Goal: Information Seeking & Learning: Find contact information

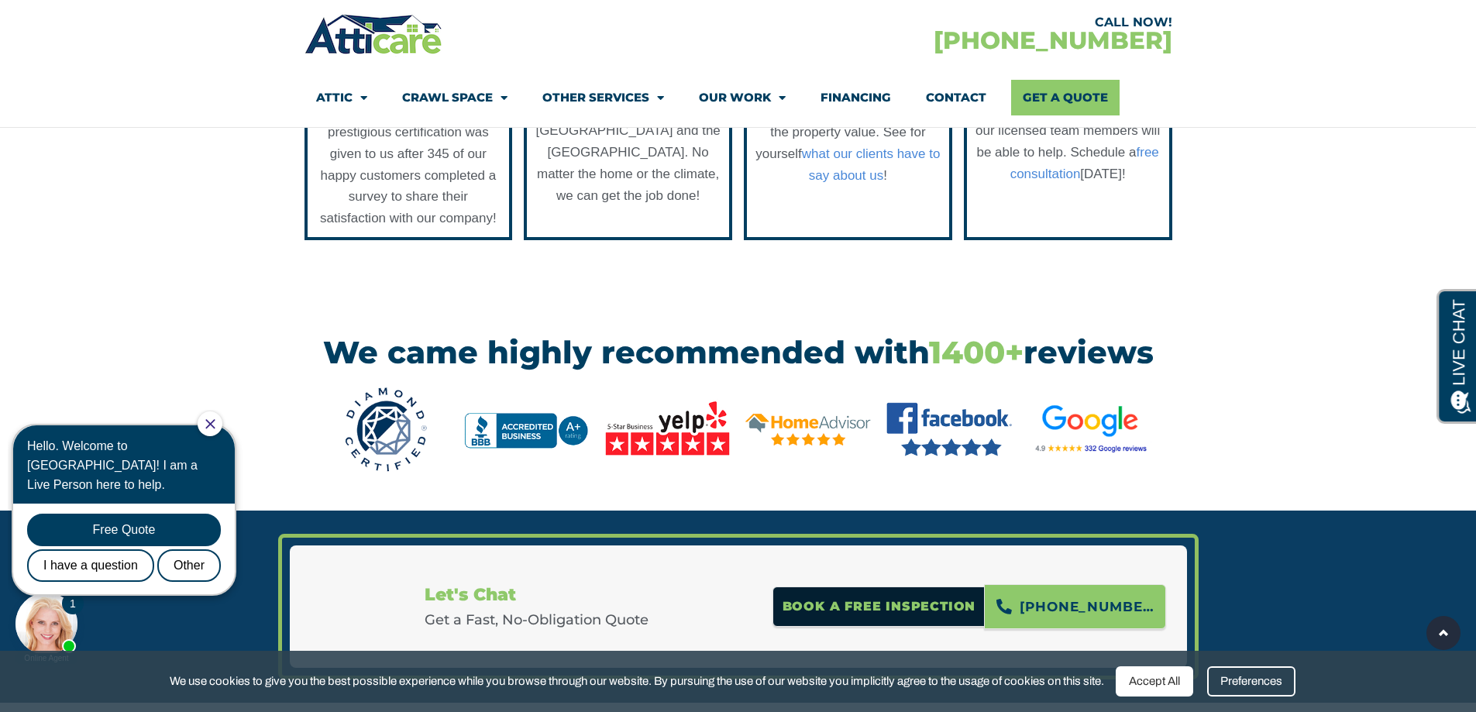
scroll to position [1937, 0]
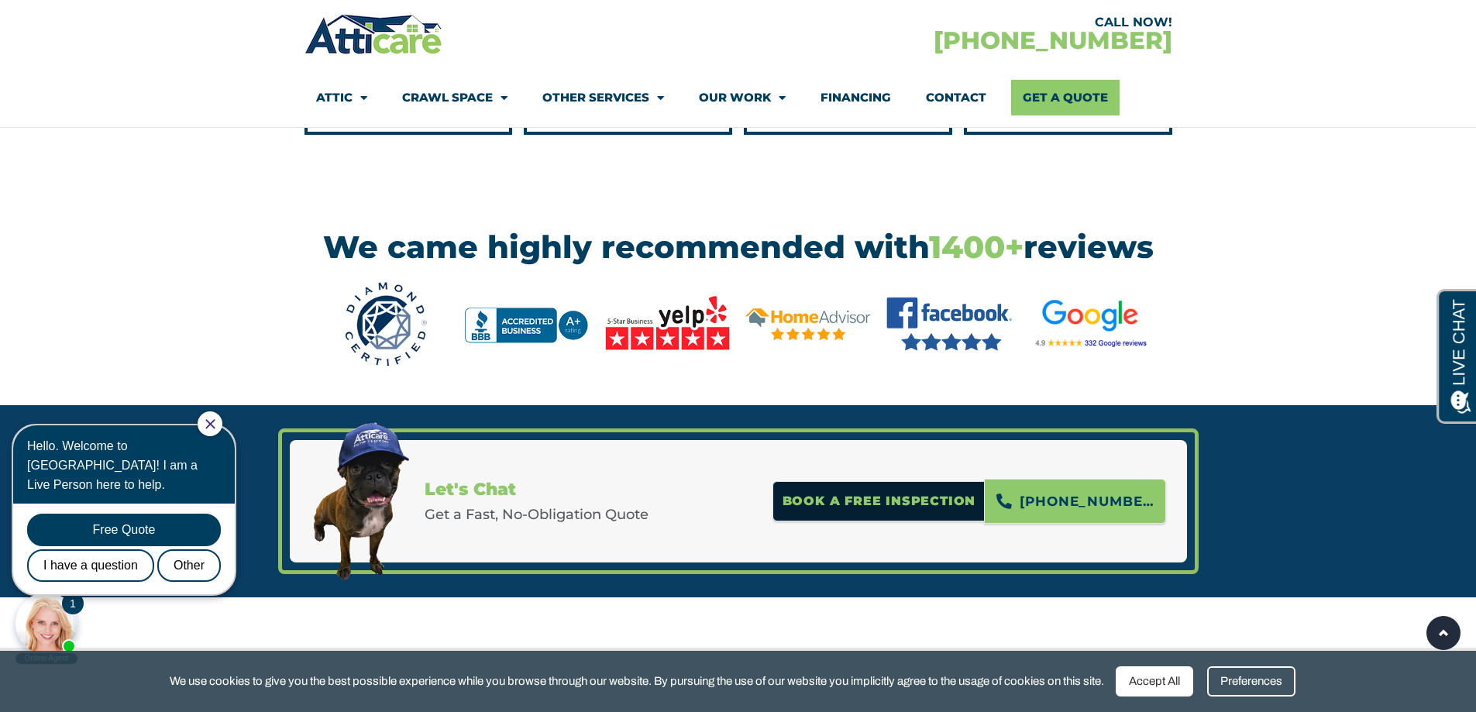
click at [497, 361] on img at bounding box center [527, 324] width 126 height 77
click at [689, 363] on img at bounding box center [668, 324] width 126 height 77
click at [679, 363] on img at bounding box center [668, 324] width 126 height 77
click at [780, 363] on img at bounding box center [808, 324] width 126 height 77
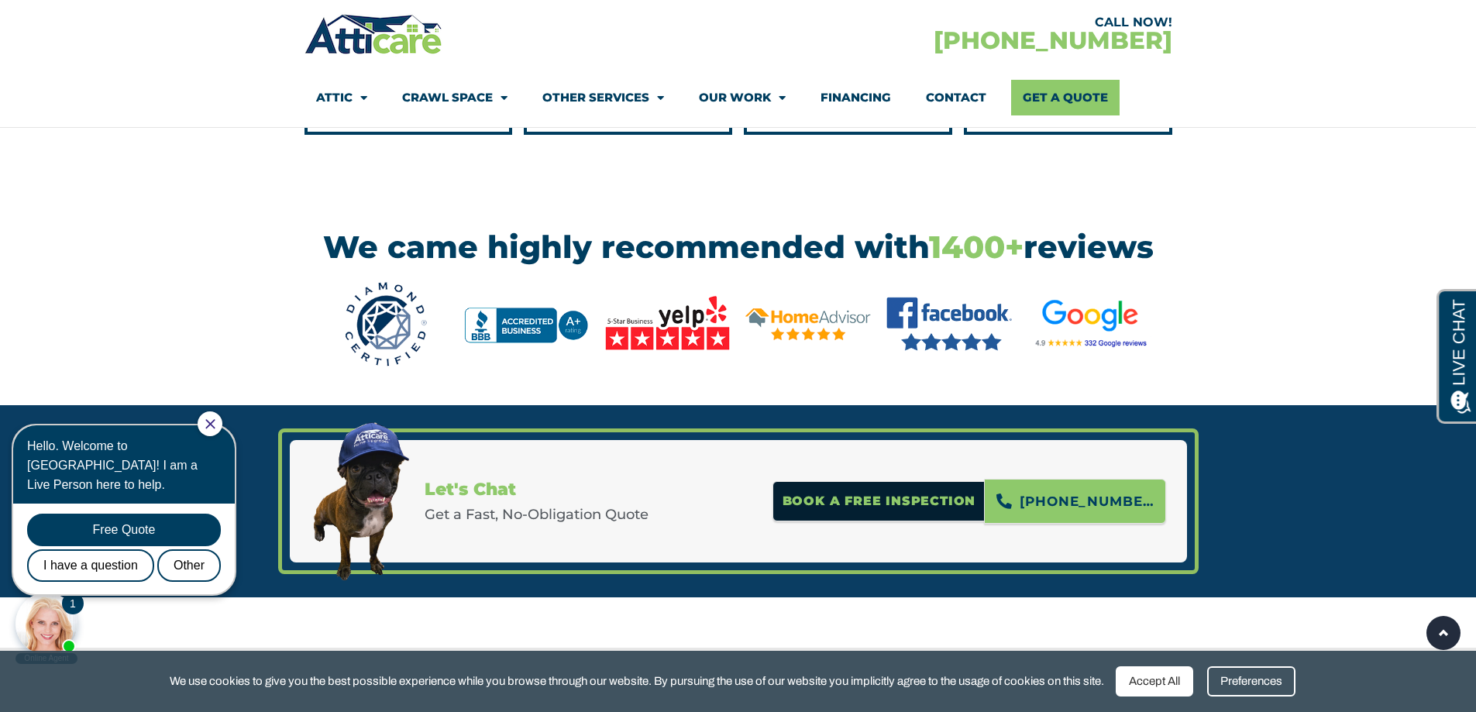
click at [965, 363] on img at bounding box center [949, 324] width 126 height 77
click at [1113, 353] on img at bounding box center [1090, 324] width 126 height 77
click at [1048, 359] on img at bounding box center [1090, 324] width 126 height 77
click at [759, 363] on img at bounding box center [808, 324] width 126 height 77
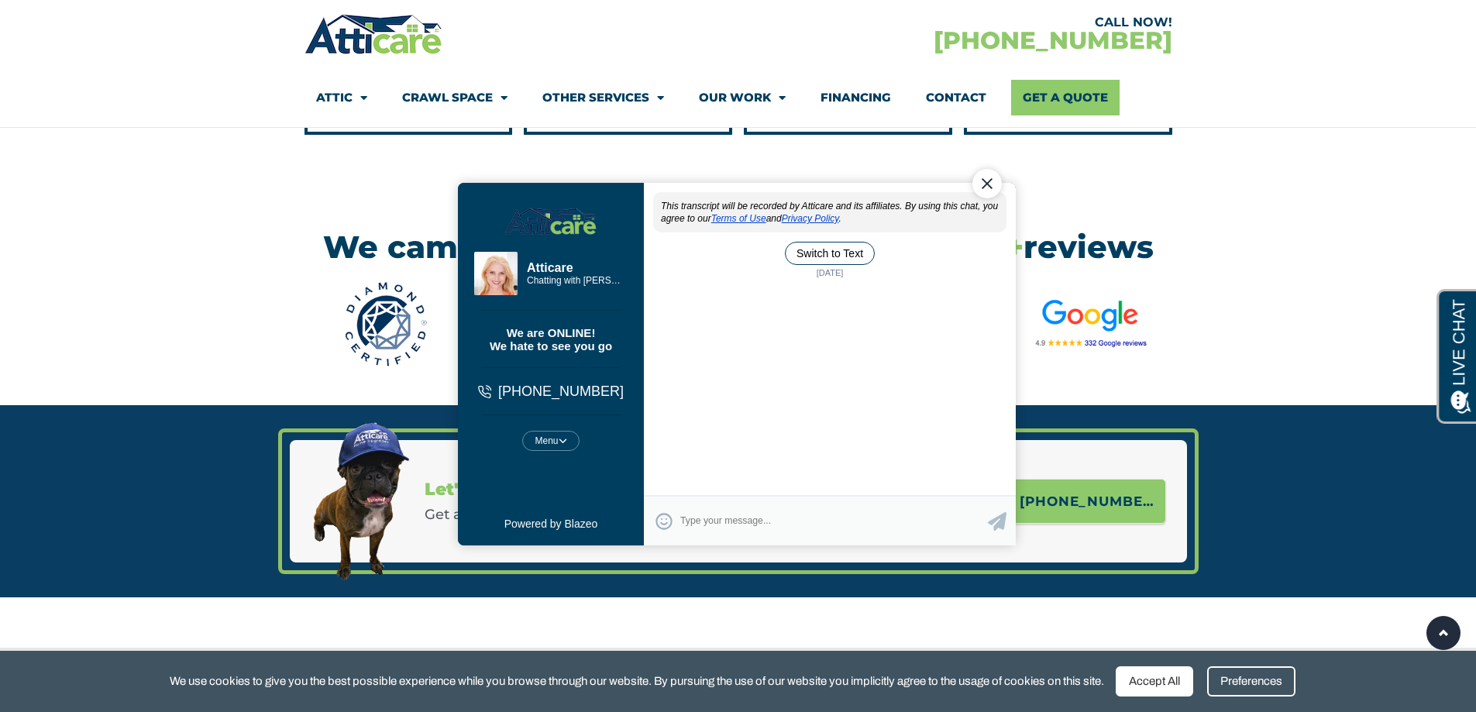
scroll to position [0, 0]
click at [988, 188] on div "Close Chat" at bounding box center [986, 182] width 29 height 29
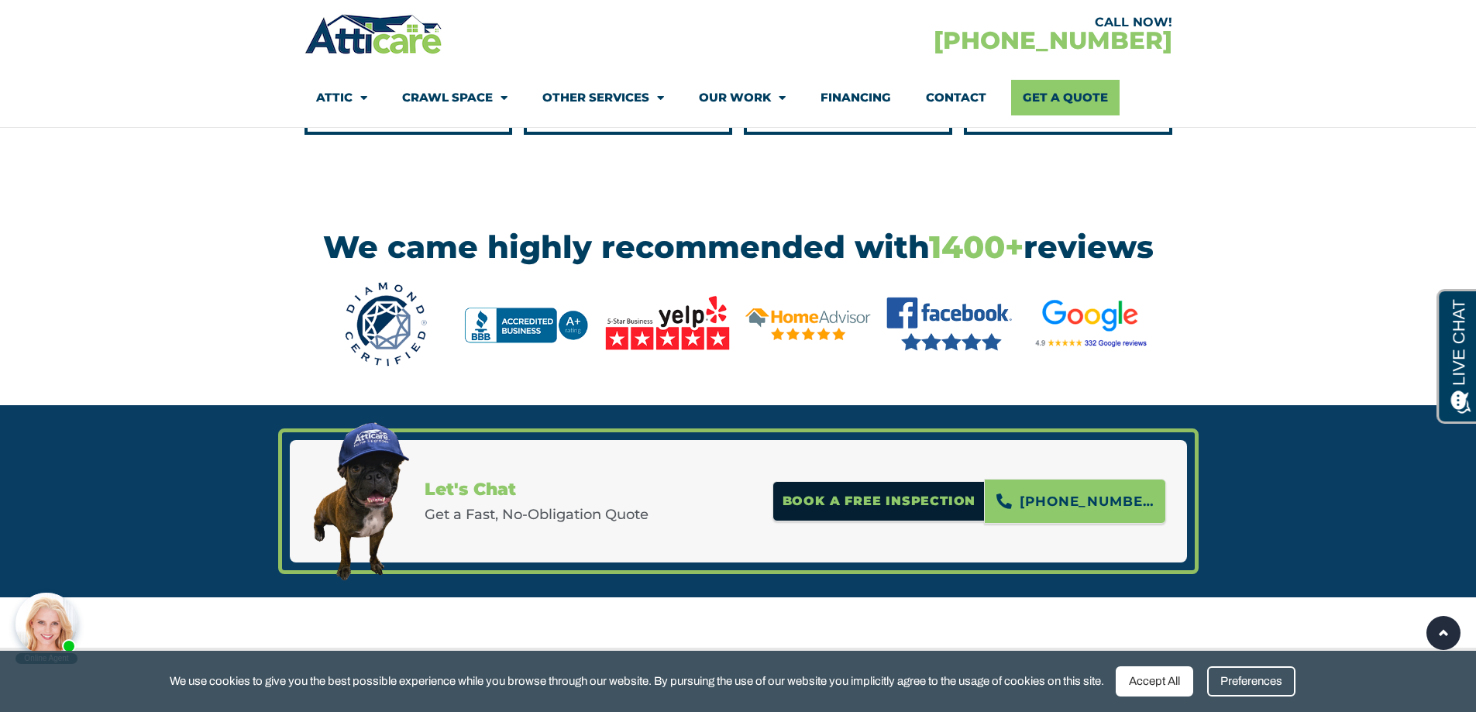
click at [1140, 679] on div "Accept All" at bounding box center [1154, 681] width 77 height 30
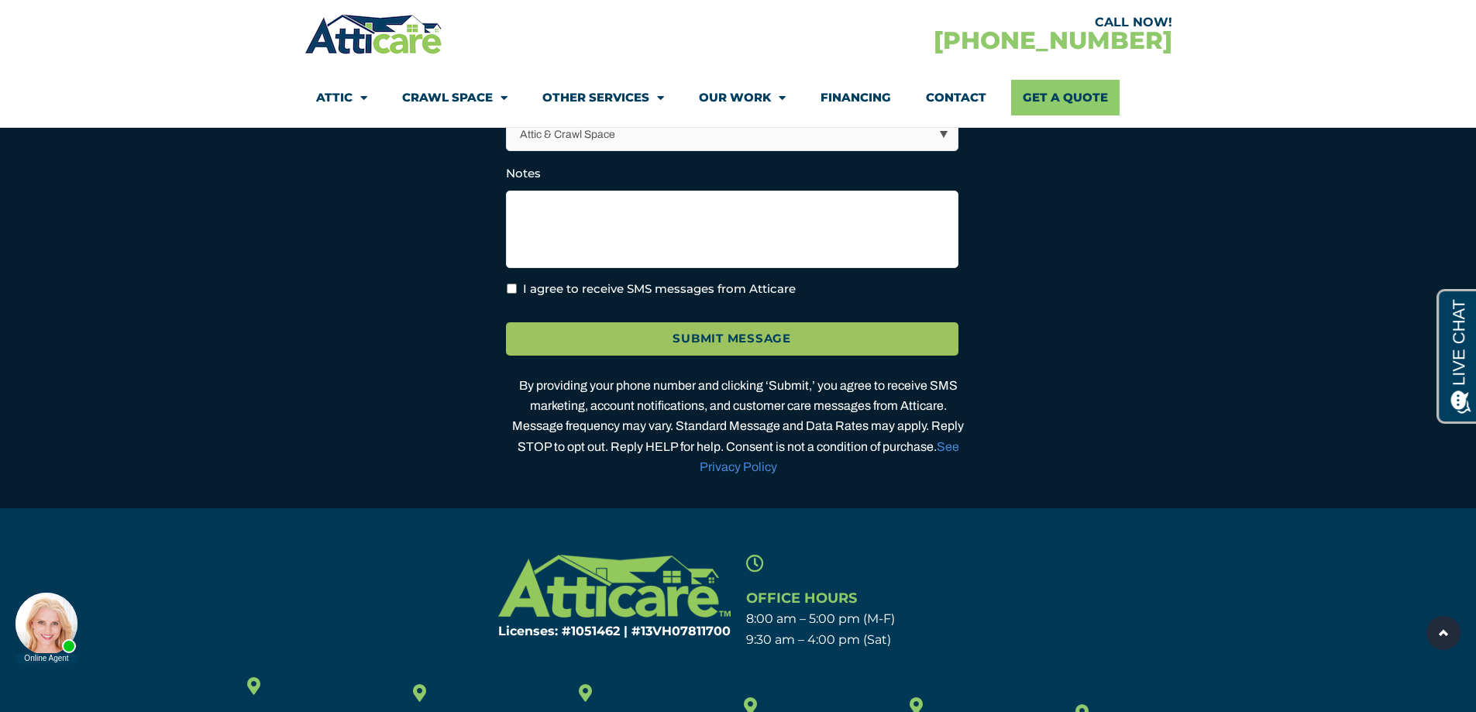
scroll to position [4649, 0]
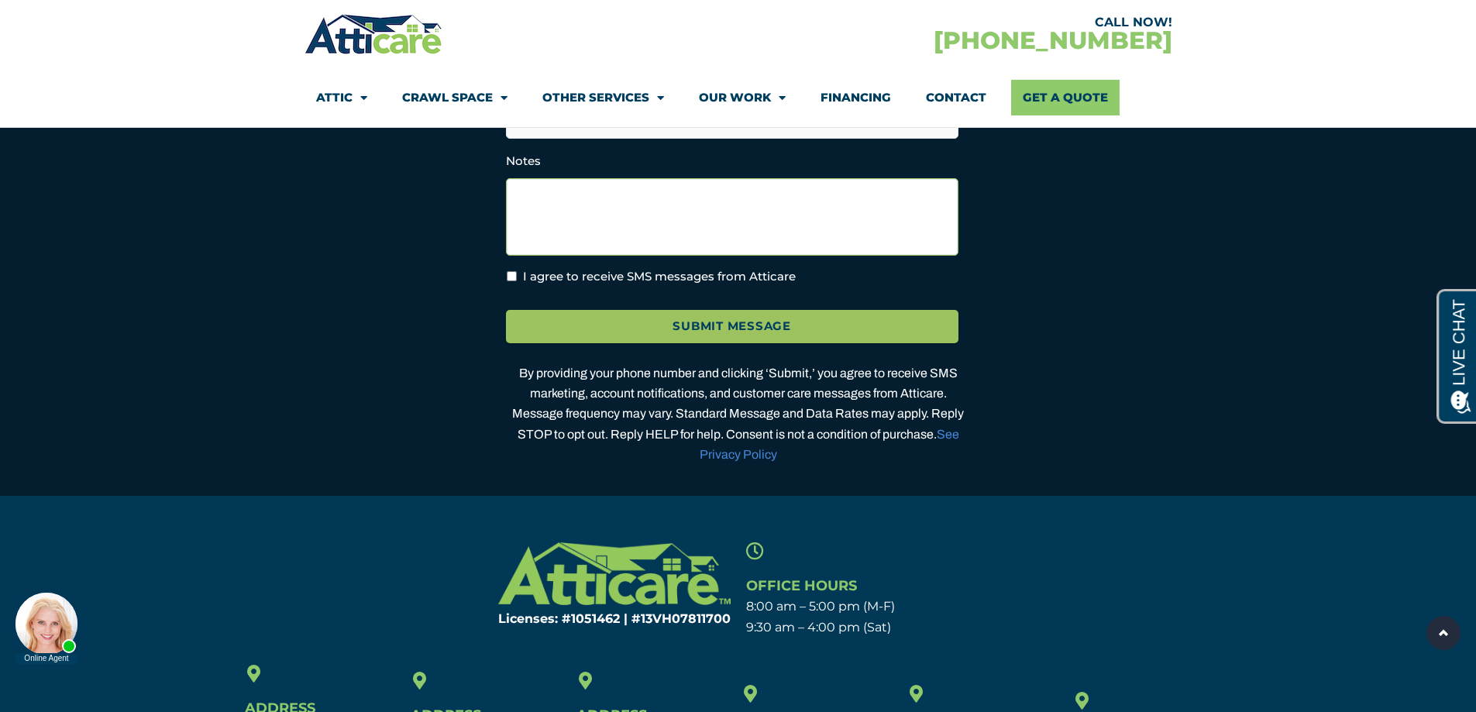
drag, startPoint x: 863, startPoint y: 275, endPoint x: 705, endPoint y: 653, distance: 409.8
drag, startPoint x: 705, startPoint y: 653, endPoint x: 676, endPoint y: 694, distance: 50.5
click at [671, 697] on div "Licenses: #1051462 | #13VH078117​00 Office Hours 8:00 am – 5:00 pm (M-F) 9:30 a…" at bounding box center [738, 710] width 1476 height 351
drag, startPoint x: 731, startPoint y: 656, endPoint x: 643, endPoint y: 653, distance: 87.6
click at [643, 645] on div "Licenses: #1051462 | #13VH078117​00" at bounding box center [592, 590] width 294 height 111
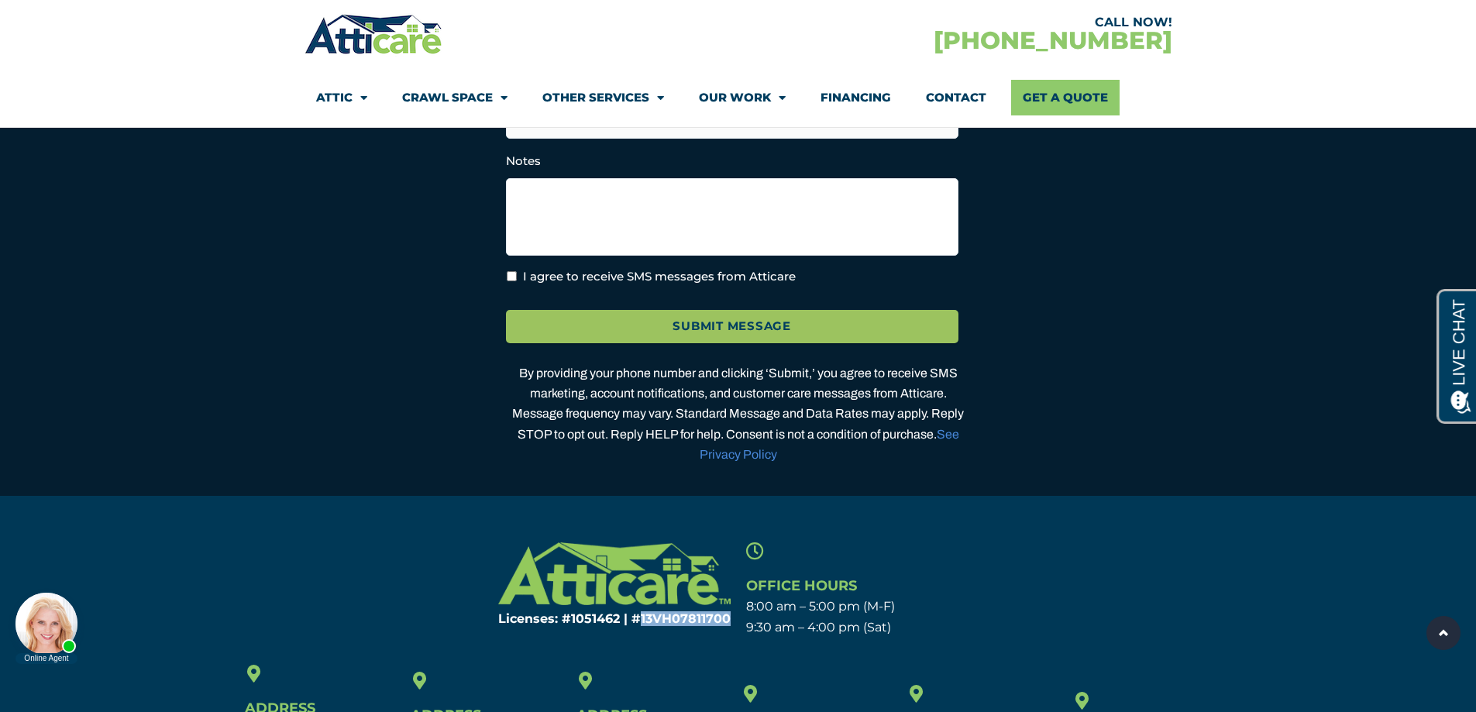
copy h6 "13VH078117​00"
click at [572, 96] on link "Other Services" at bounding box center [603, 98] width 122 height 36
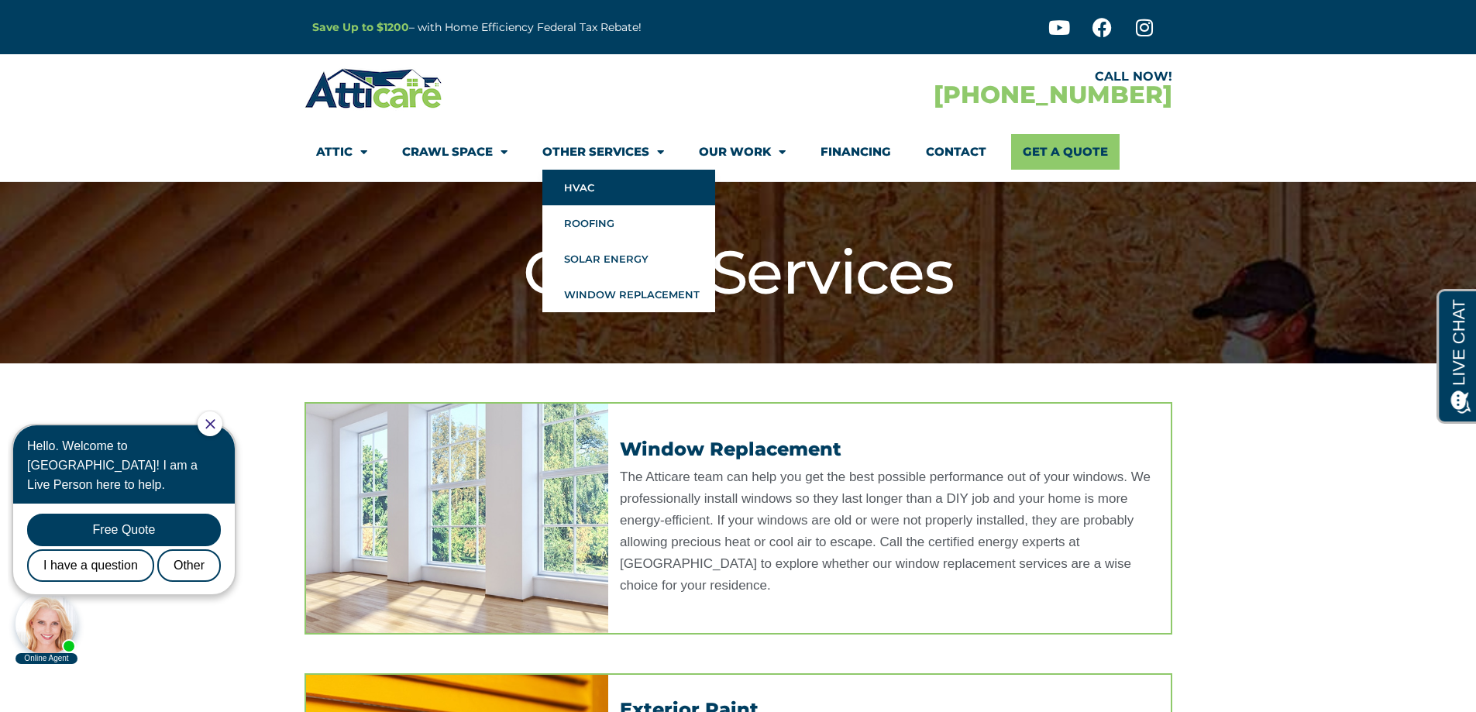
click at [588, 196] on link "HVAC" at bounding box center [628, 188] width 173 height 36
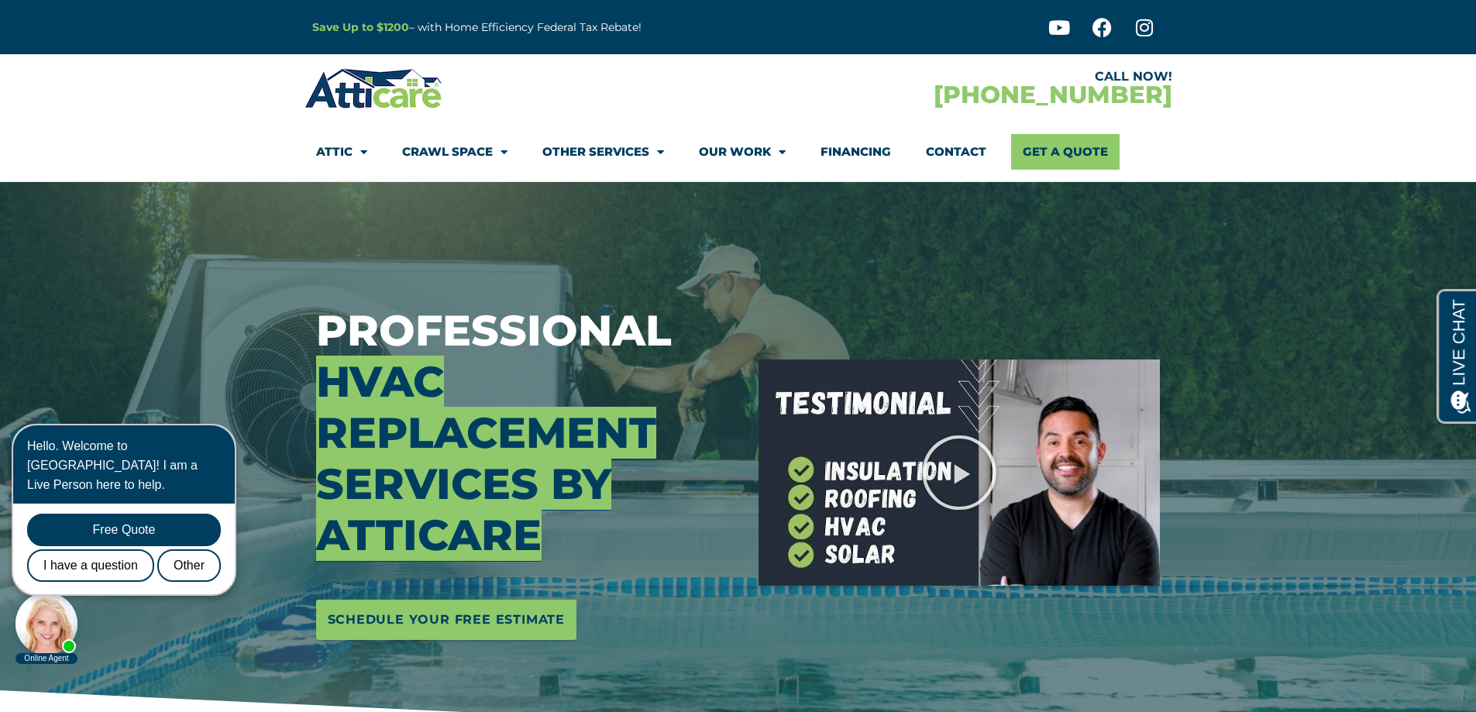
click at [215, 424] on icon "Close Chat" at bounding box center [209, 423] width 9 height 9
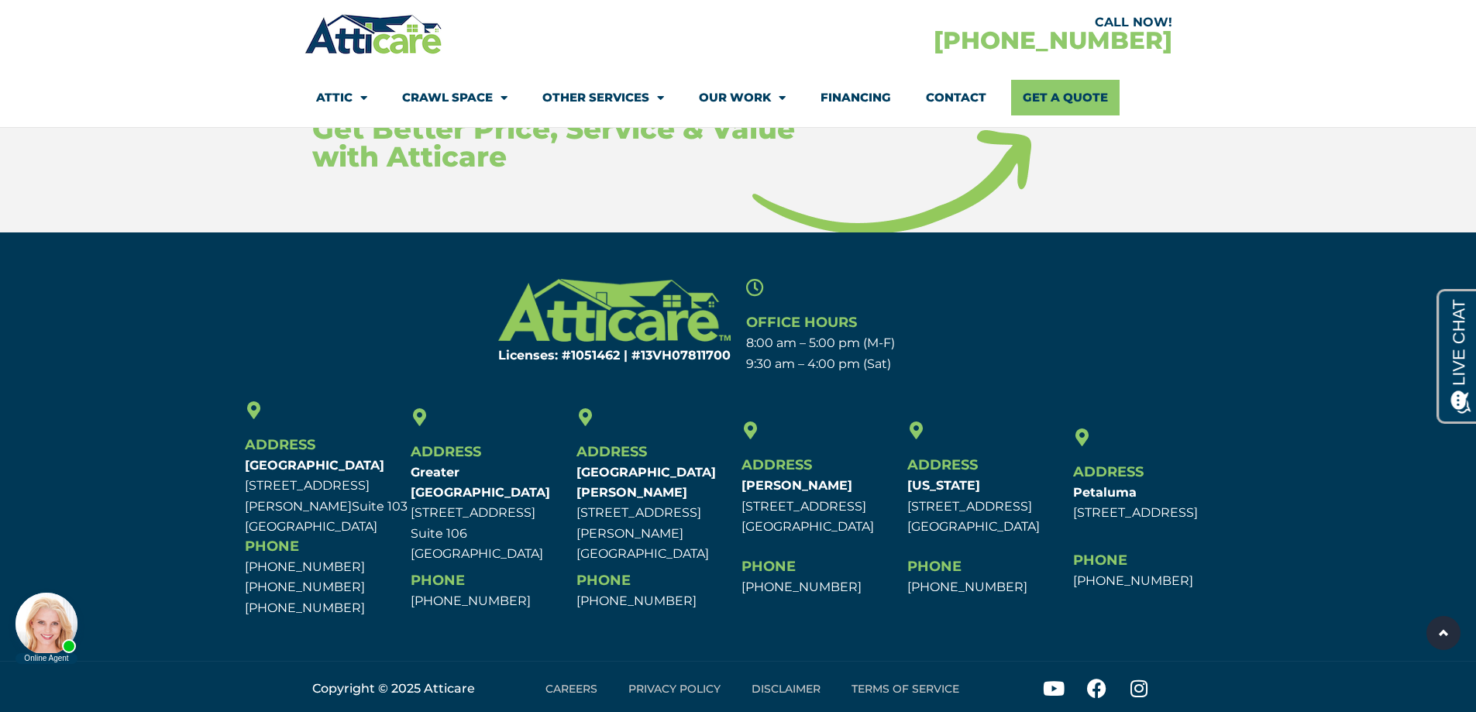
scroll to position [7728, 0]
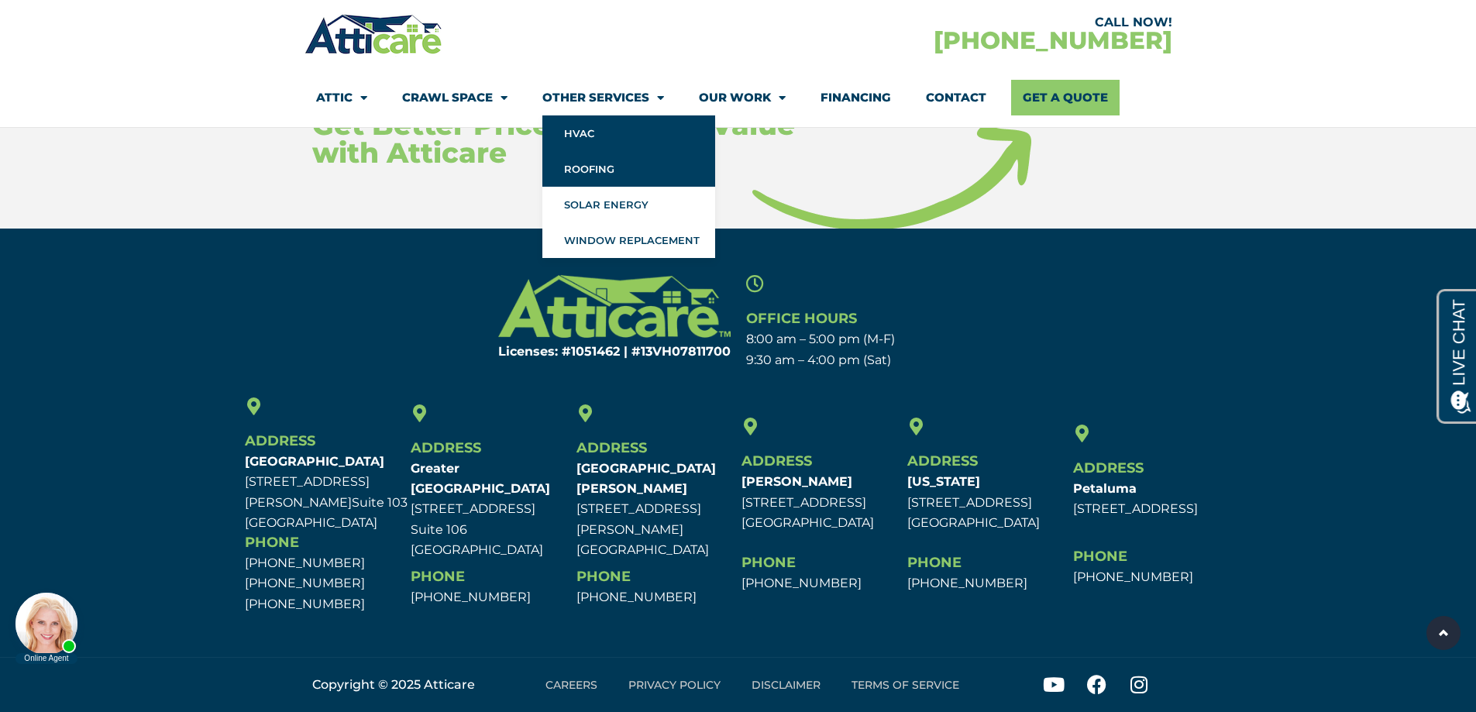
click at [606, 167] on link "Roofing" at bounding box center [628, 169] width 173 height 36
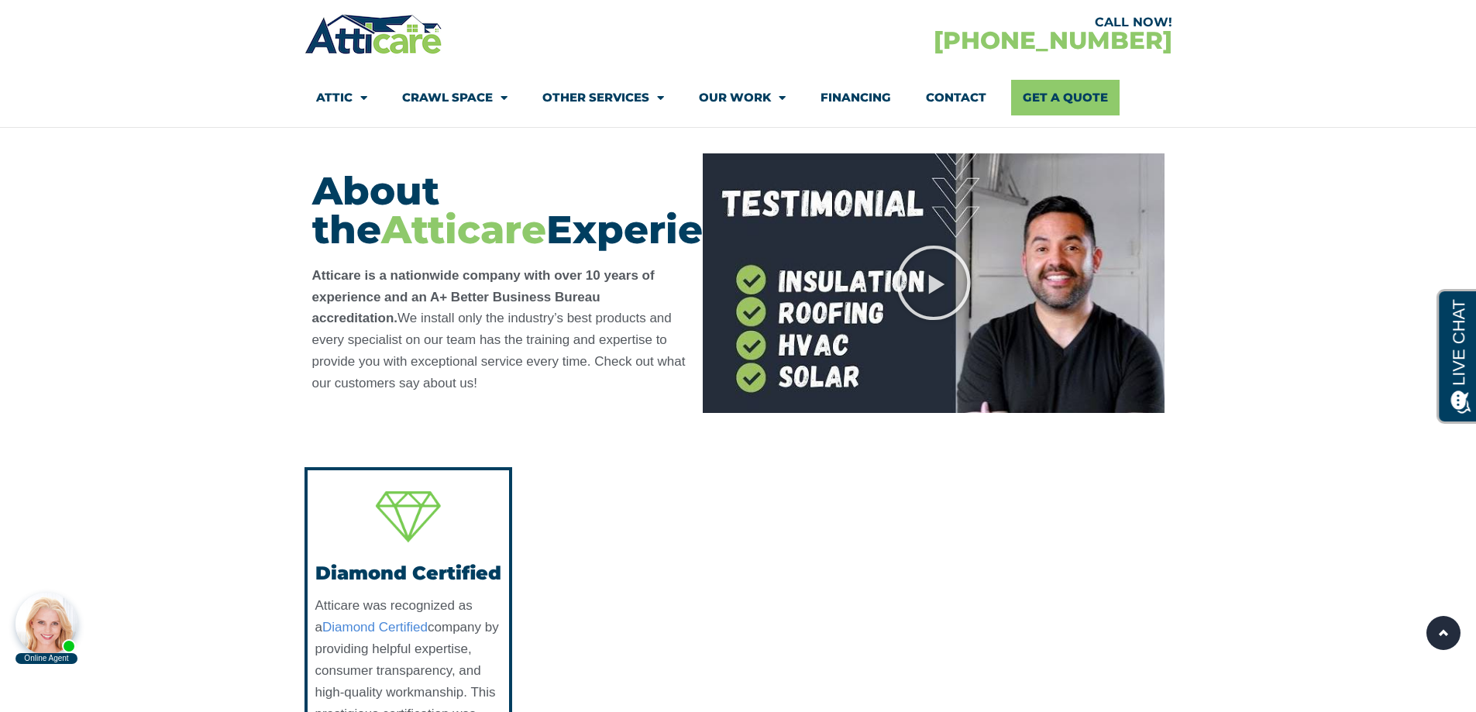
scroll to position [7903, 0]
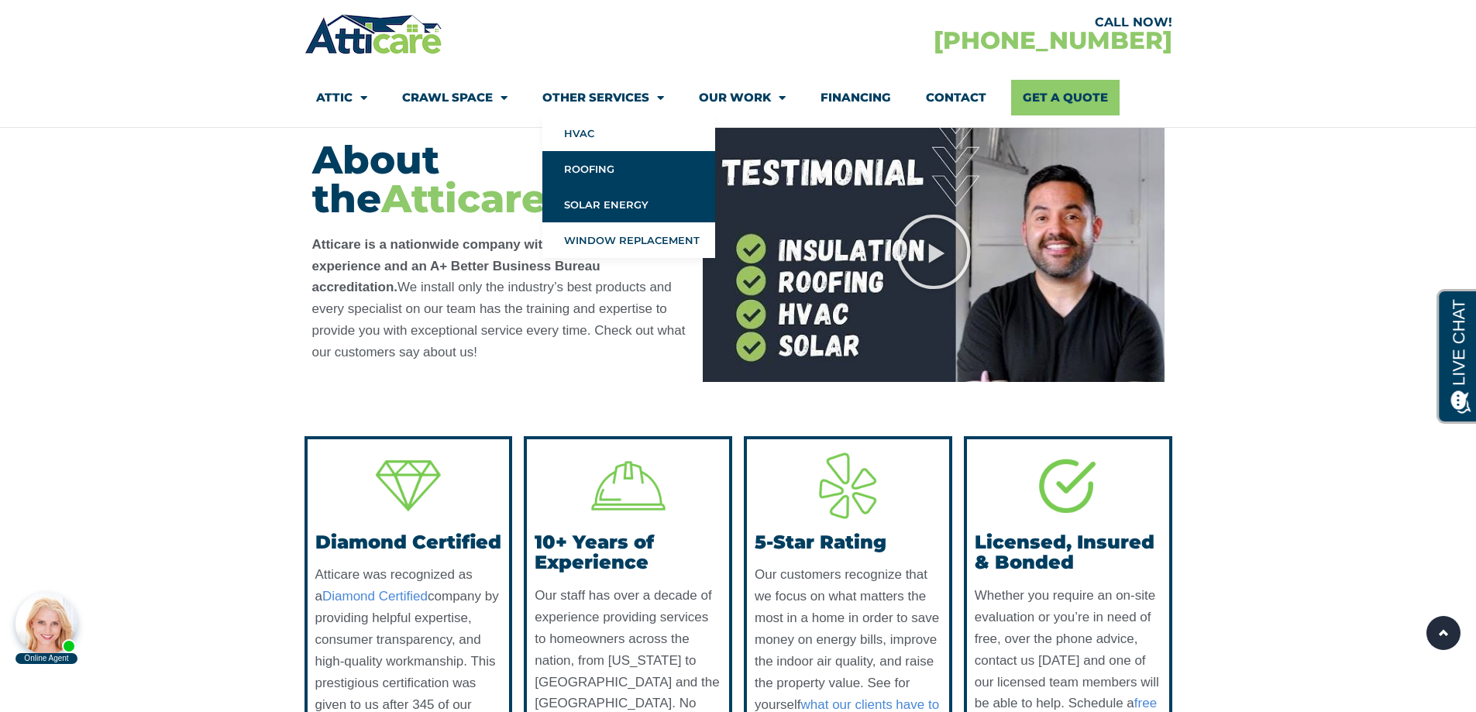
click at [628, 204] on link "Solar Energy" at bounding box center [628, 205] width 173 height 36
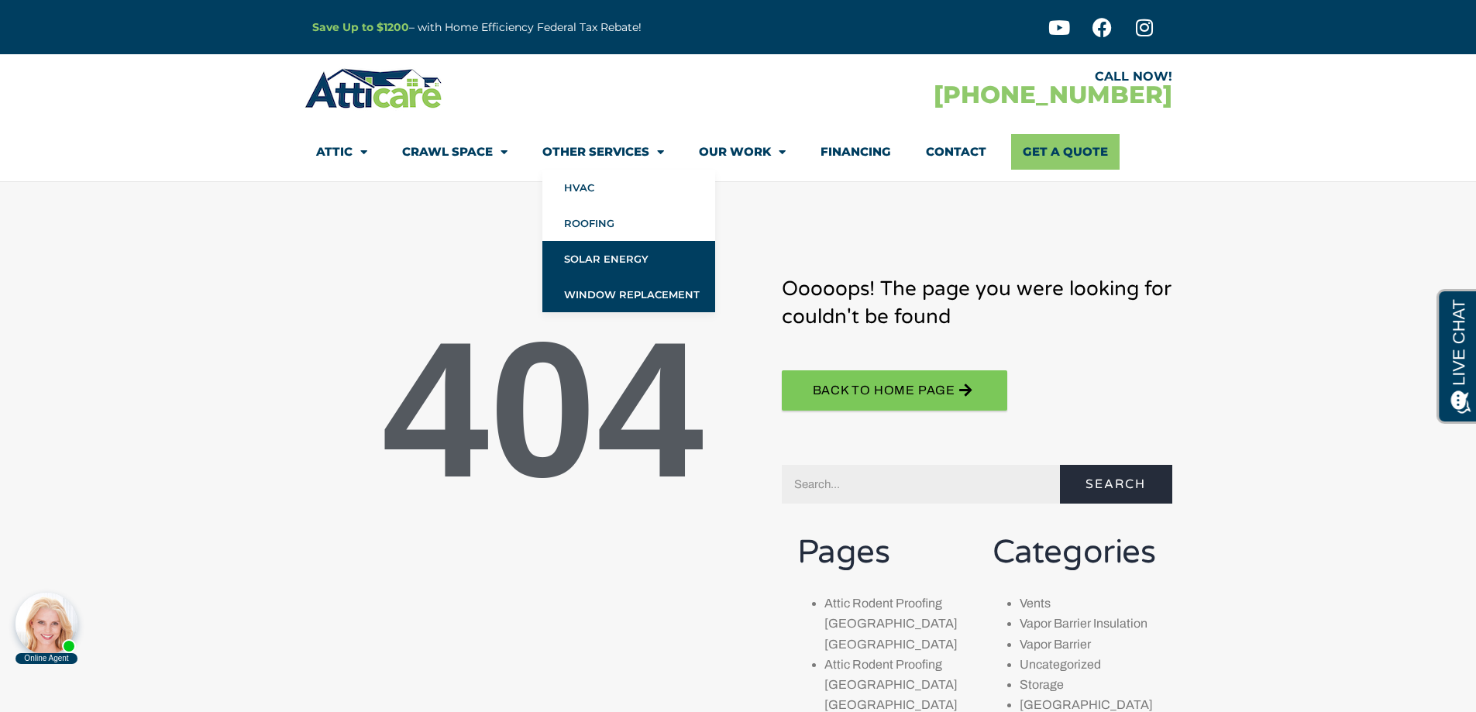
click at [628, 298] on link "Window Replacement" at bounding box center [628, 295] width 173 height 36
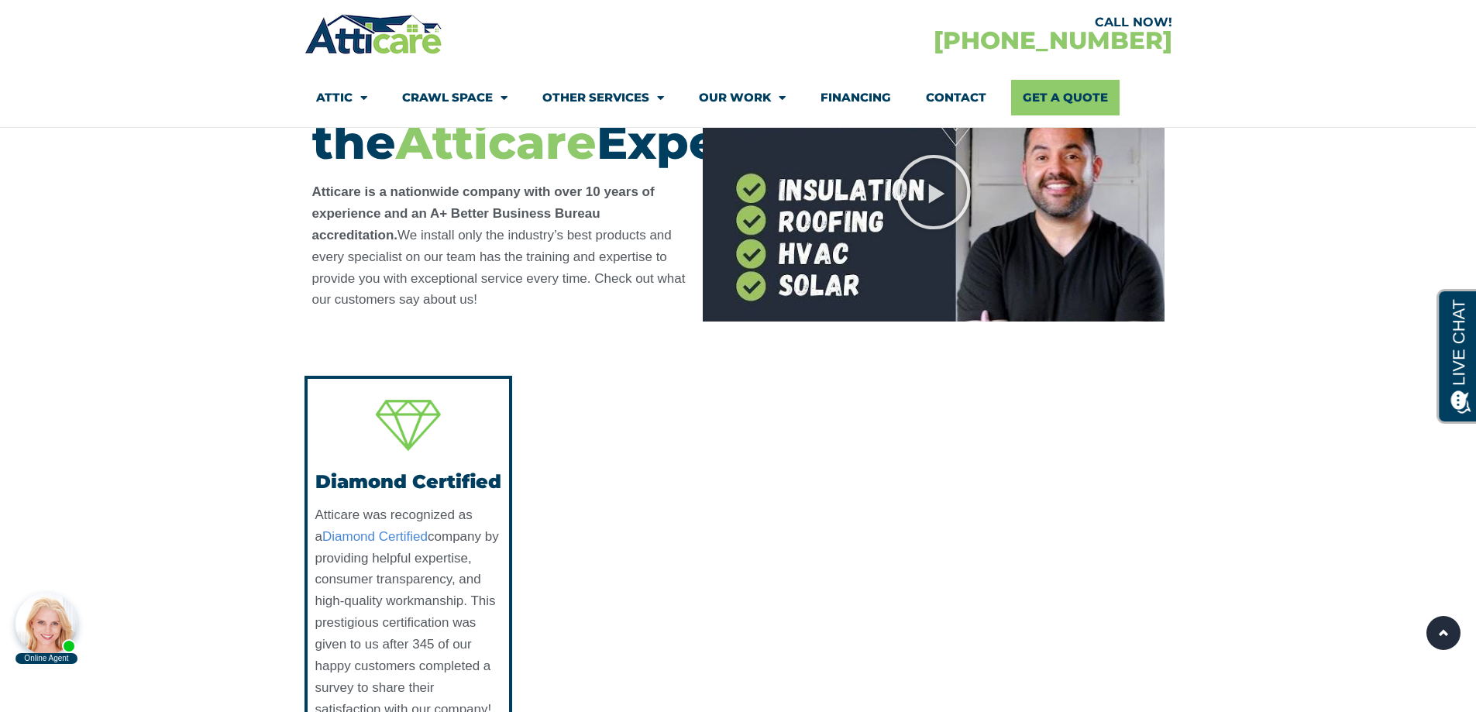
scroll to position [4881, 0]
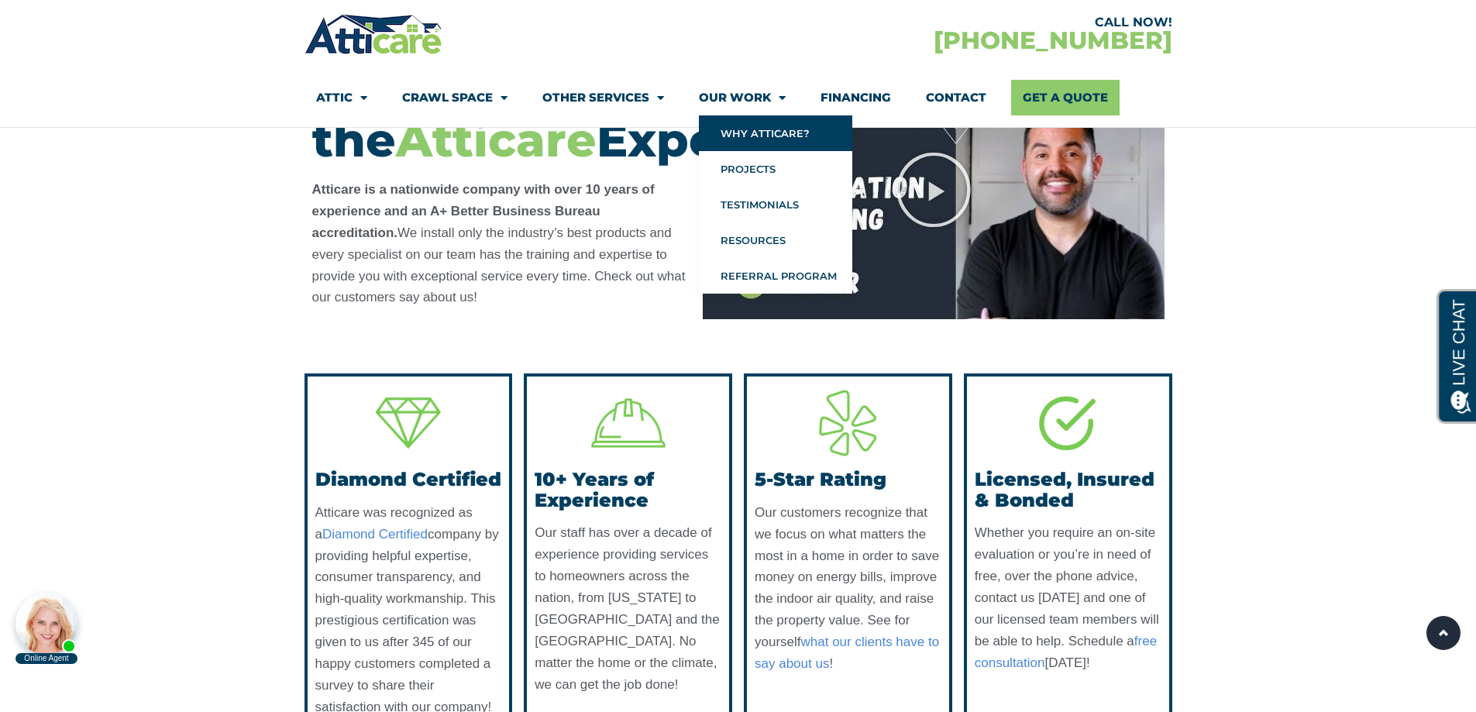
click at [779, 126] on link "Why Atticare?" at bounding box center [775, 133] width 153 height 36
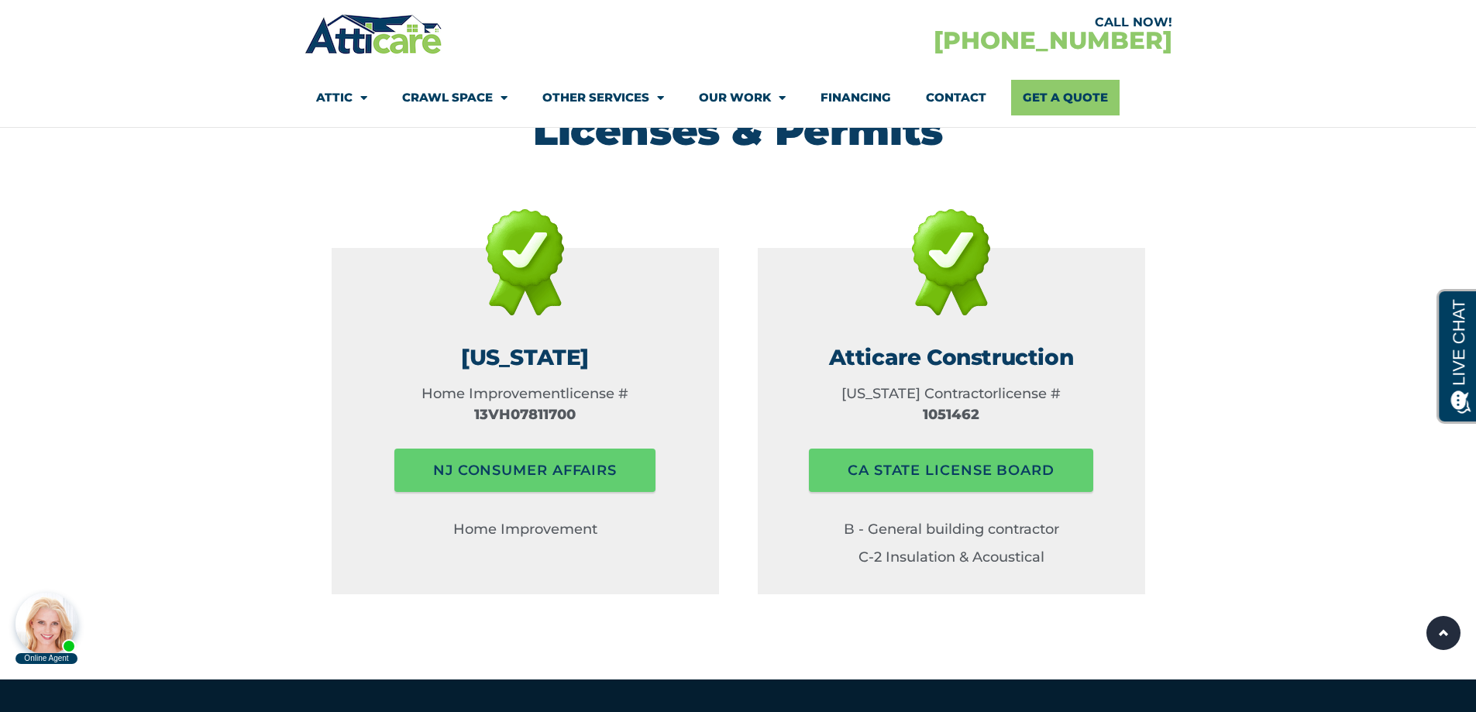
scroll to position [2324, 0]
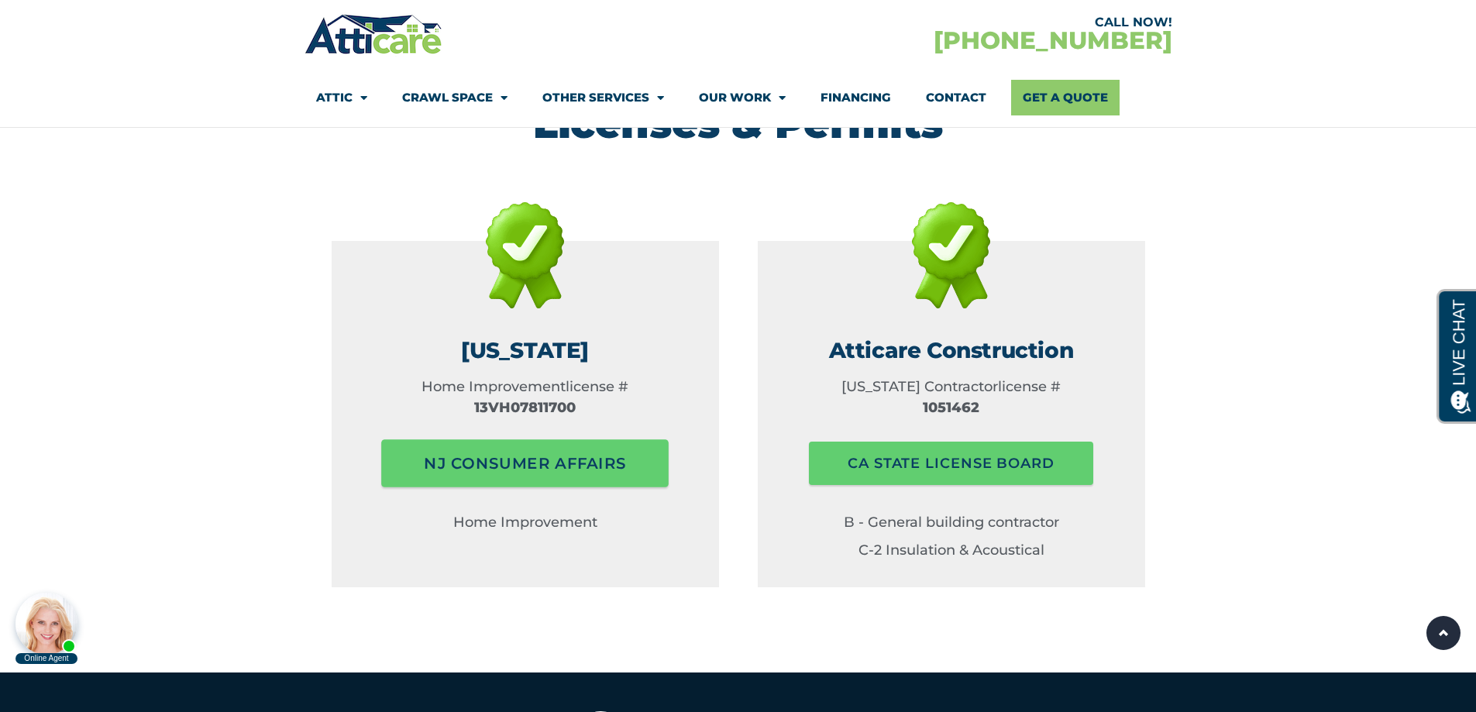
click at [508, 448] on span "NJ consumer affairs" at bounding box center [525, 463] width 202 height 31
click at [528, 508] on p "Home Improvement" at bounding box center [525, 522] width 364 height 28
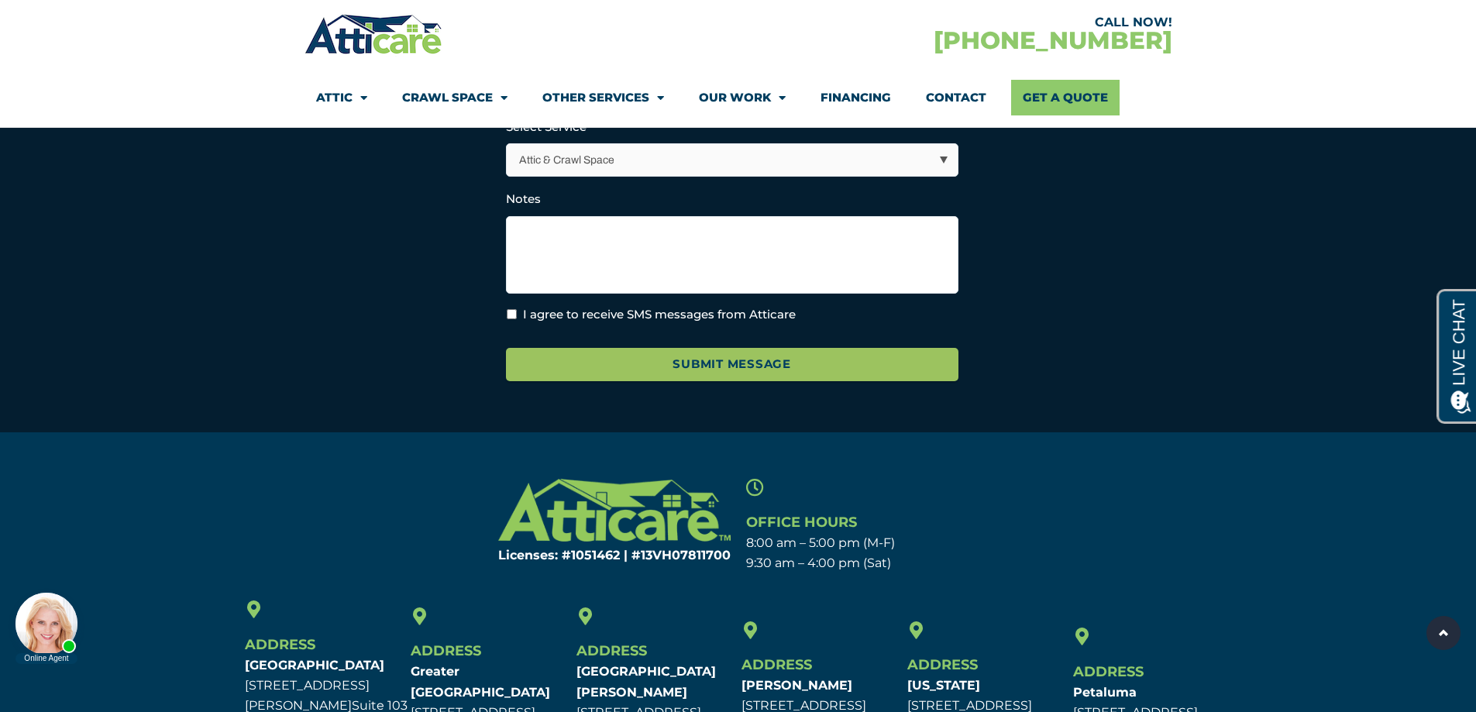
scroll to position [3112, 0]
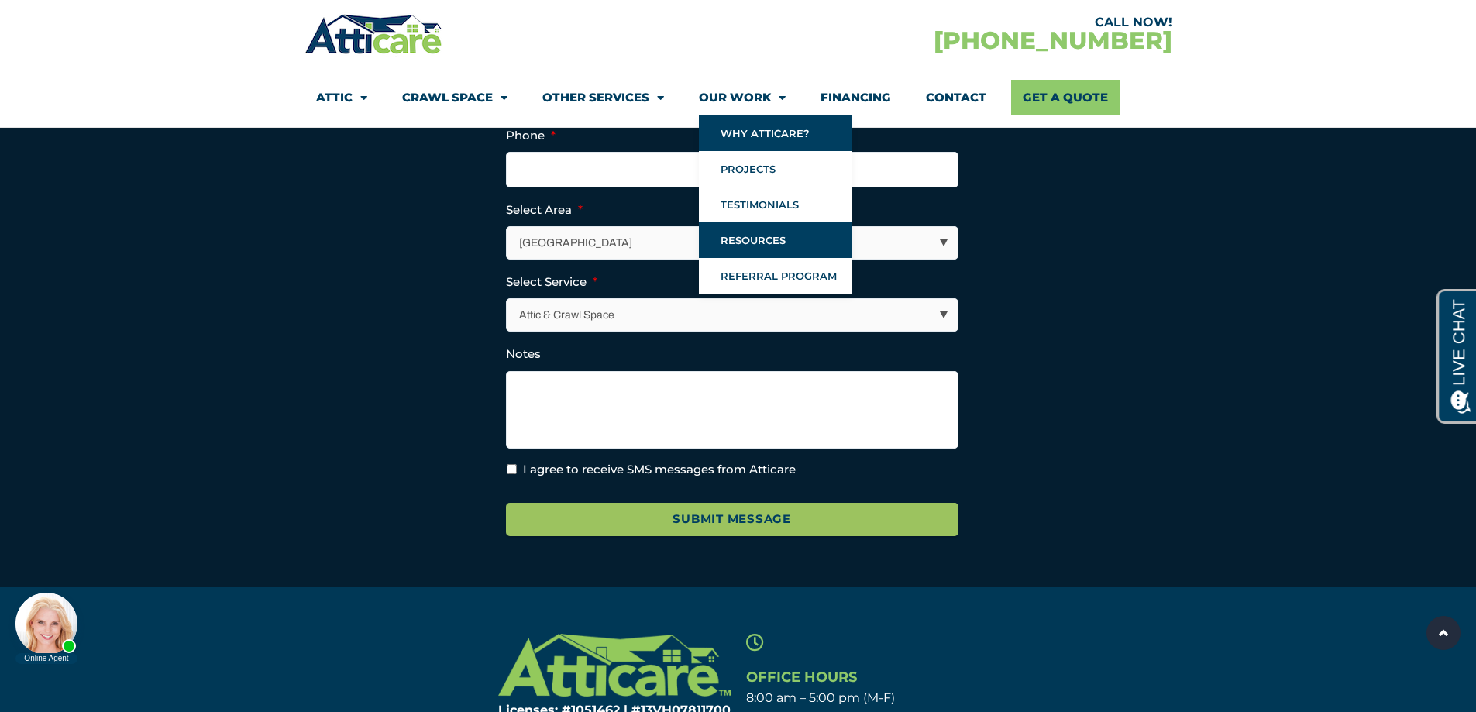
click at [738, 244] on link "Resources" at bounding box center [775, 240] width 153 height 36
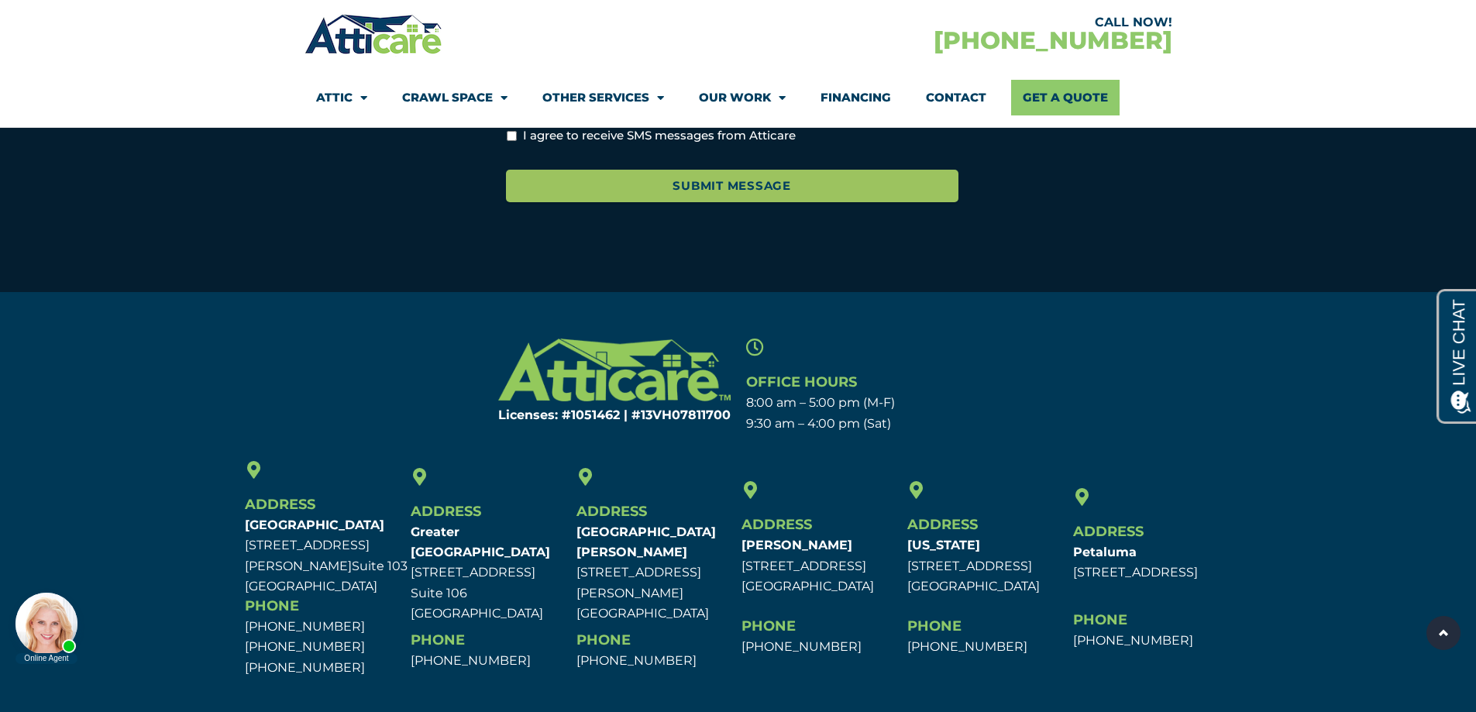
scroll to position [1601, 0]
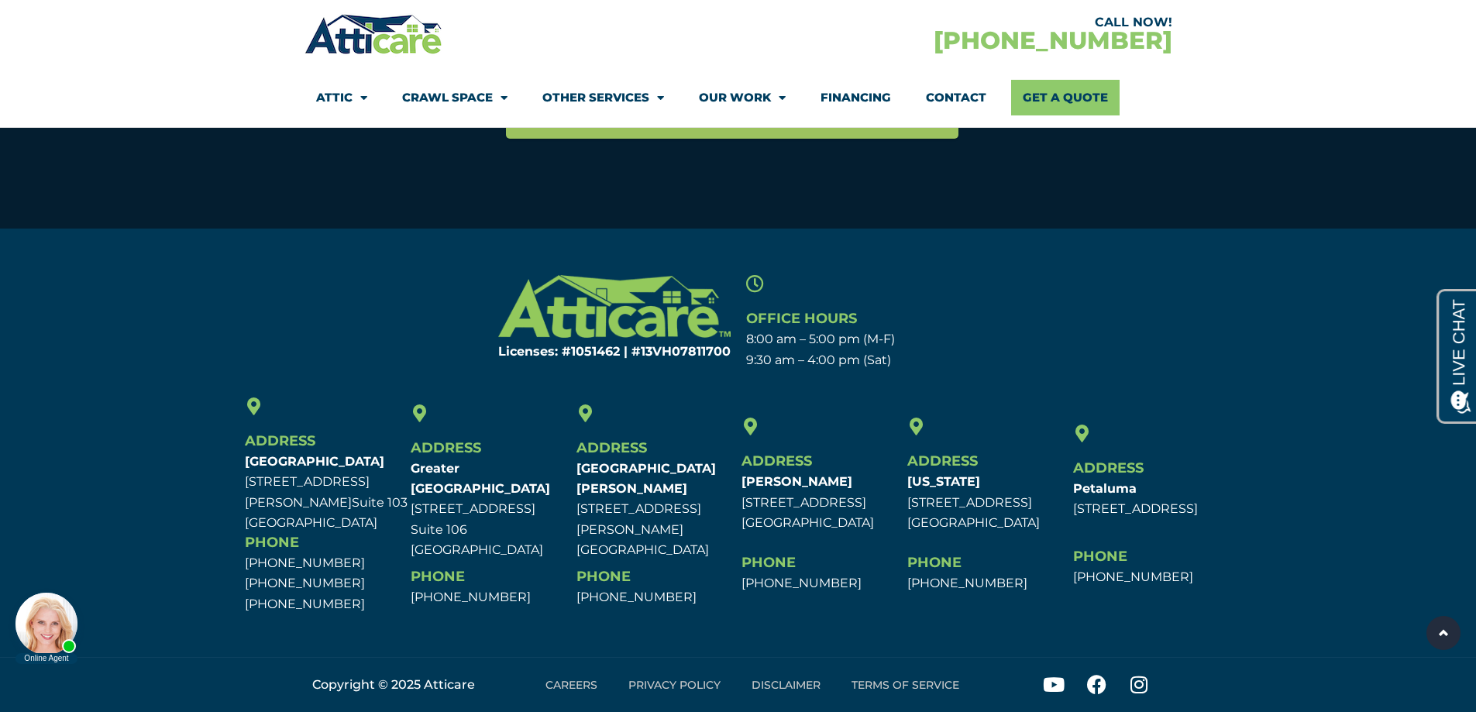
click at [949, 98] on link "Contact" at bounding box center [956, 98] width 60 height 36
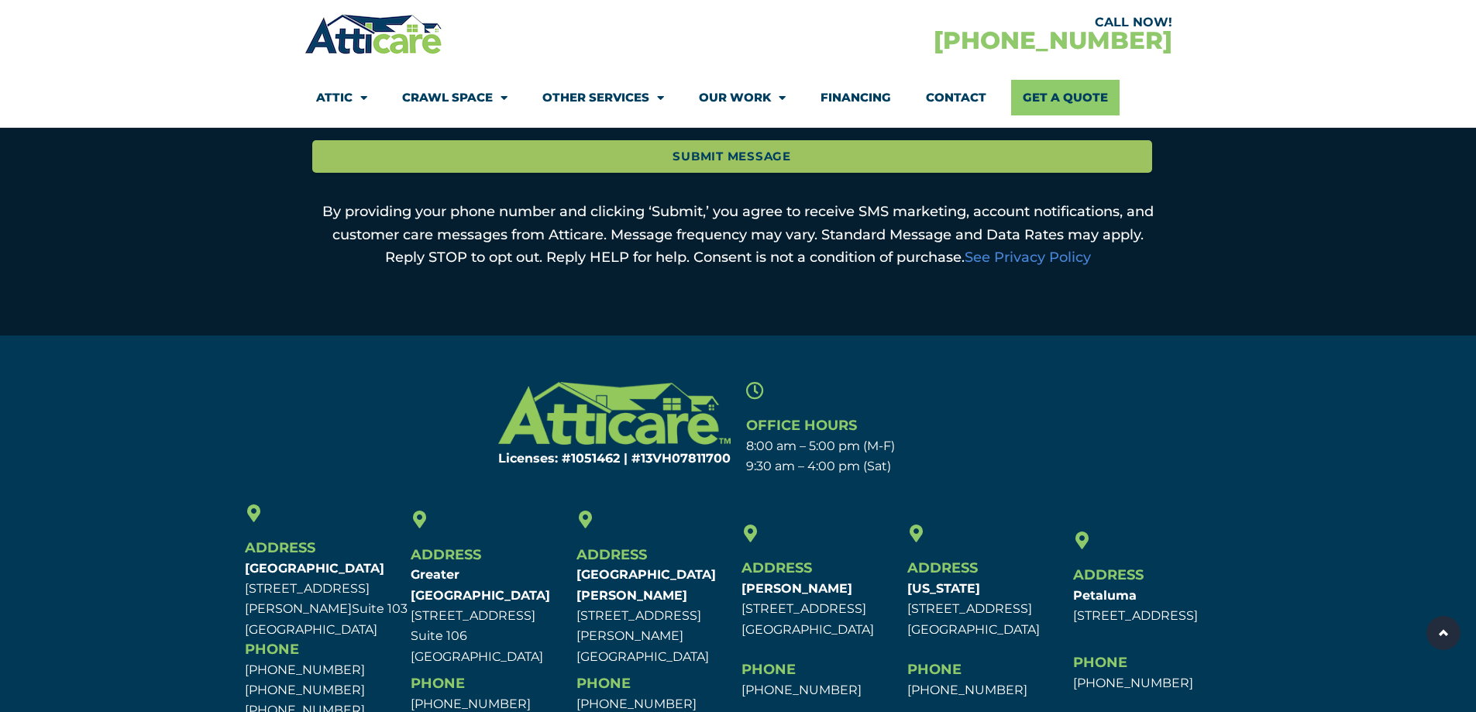
scroll to position [981, 0]
